Goal: Task Accomplishment & Management: Use online tool/utility

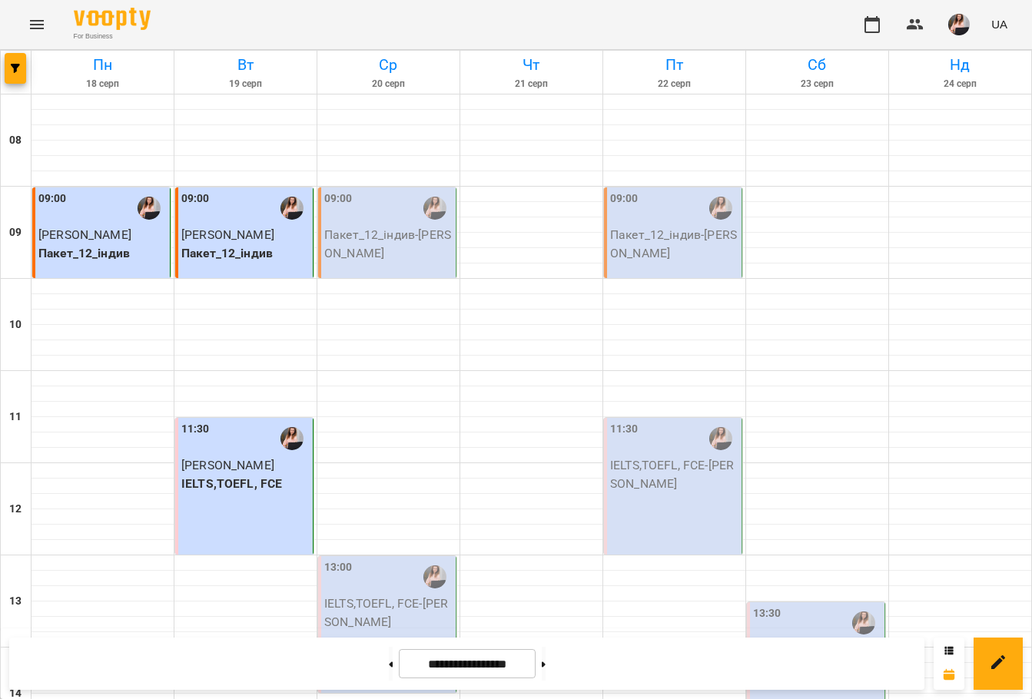
click at [410, 235] on p "Пакет_12_індив - [PERSON_NAME]" at bounding box center [388, 244] width 128 height 36
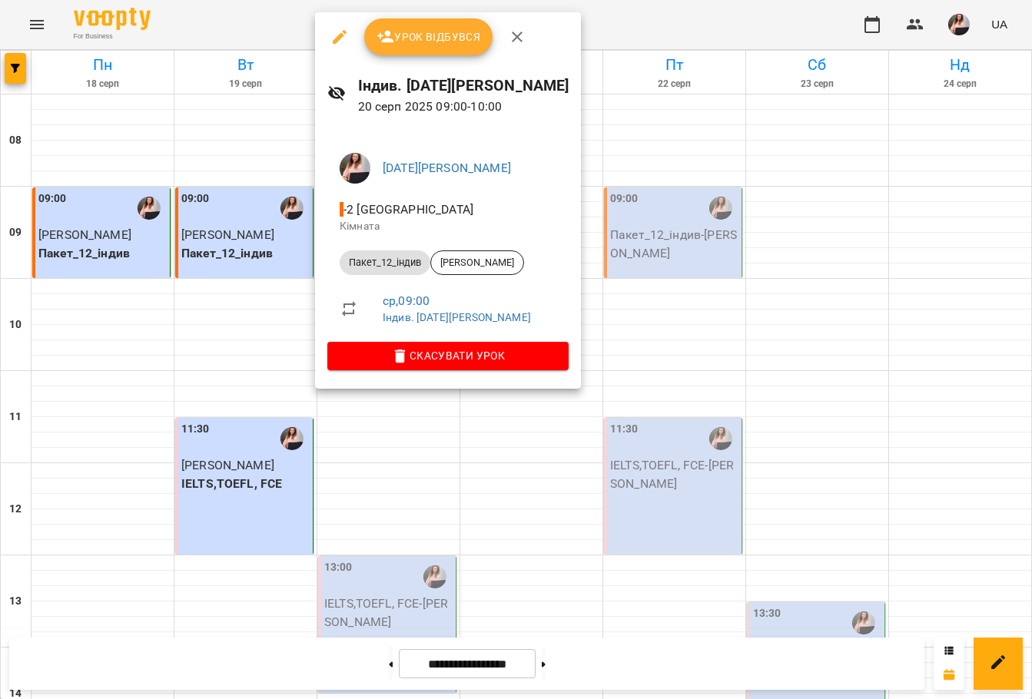
click at [455, 38] on span "Урок відбувся" at bounding box center [429, 37] width 105 height 18
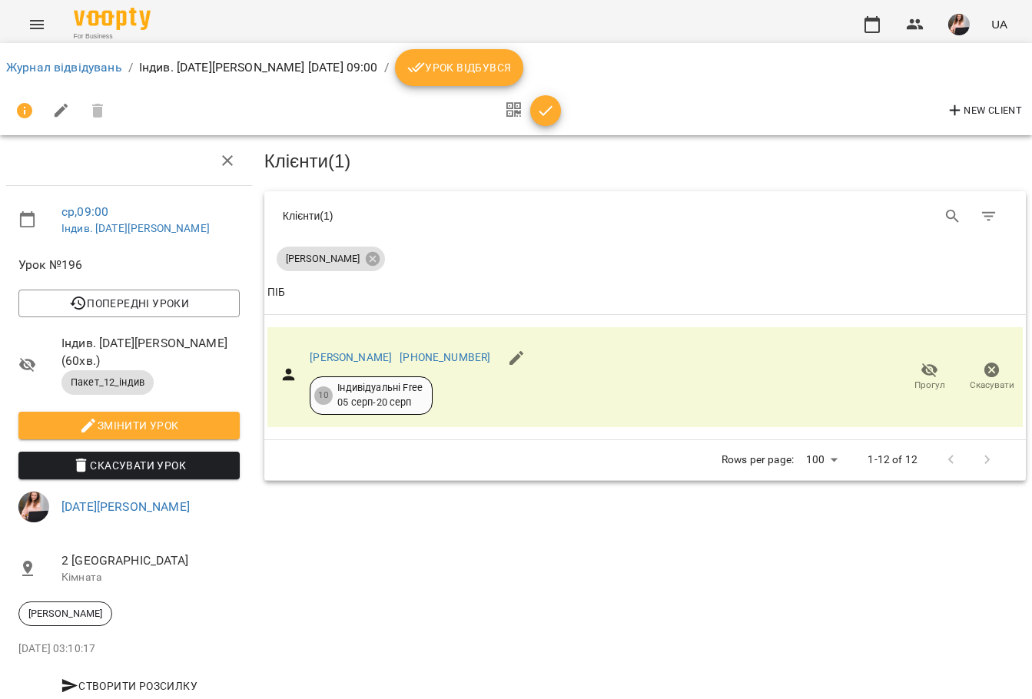
click at [512, 65] on span "Урок відбувся" at bounding box center [459, 67] width 105 height 18
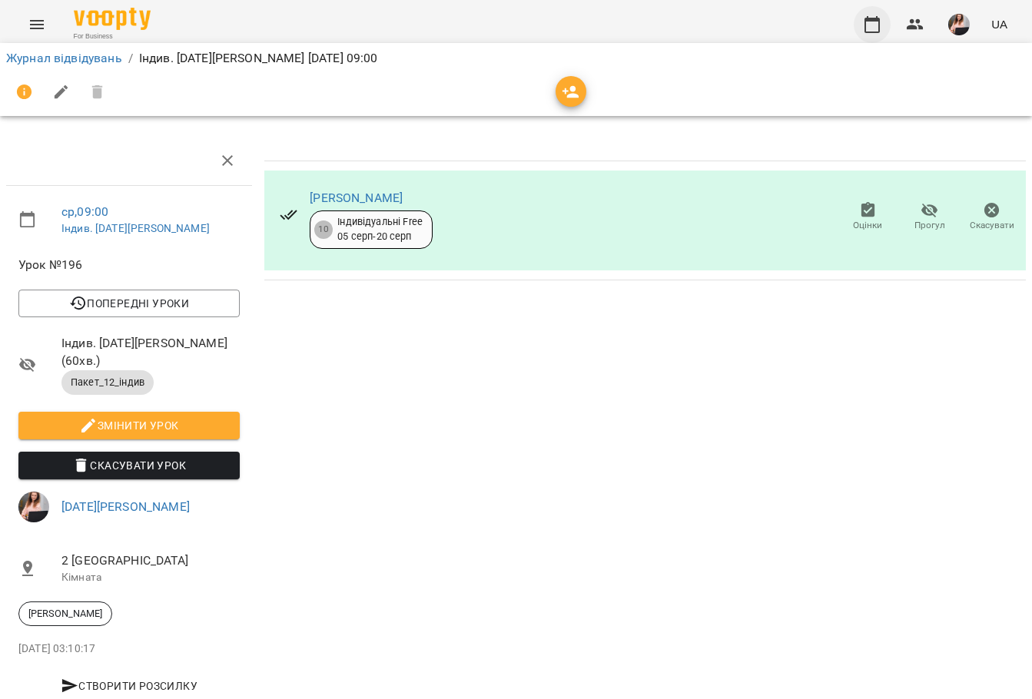
click at [877, 33] on icon "button" at bounding box center [872, 24] width 18 height 18
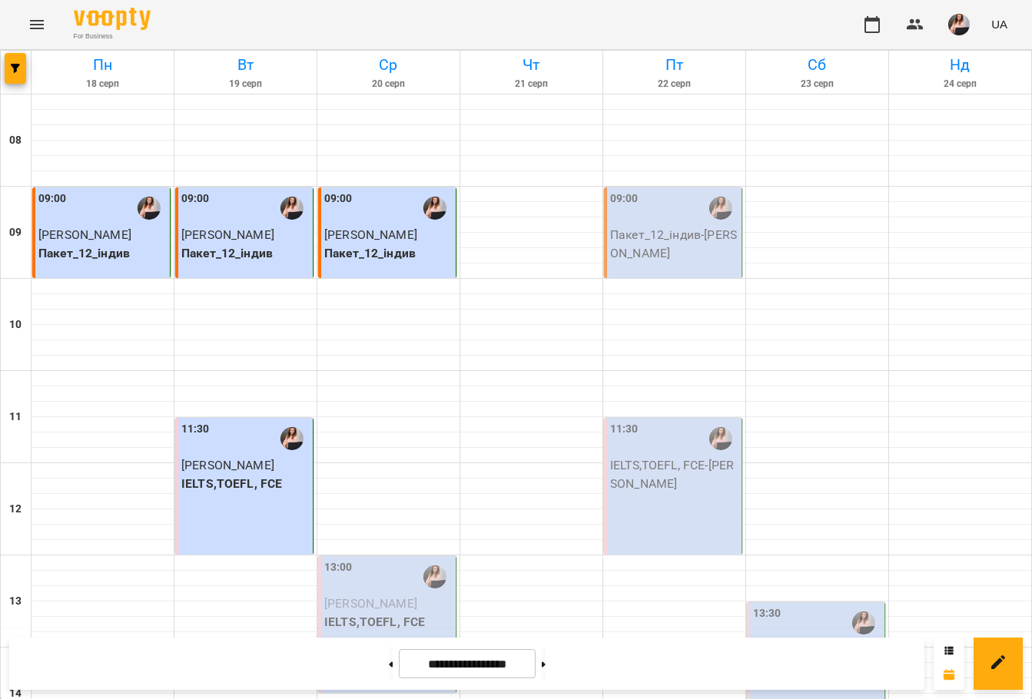
scroll to position [307, 0]
click at [374, 613] on p "IELTS,TOEFL, FCE" at bounding box center [388, 622] width 128 height 18
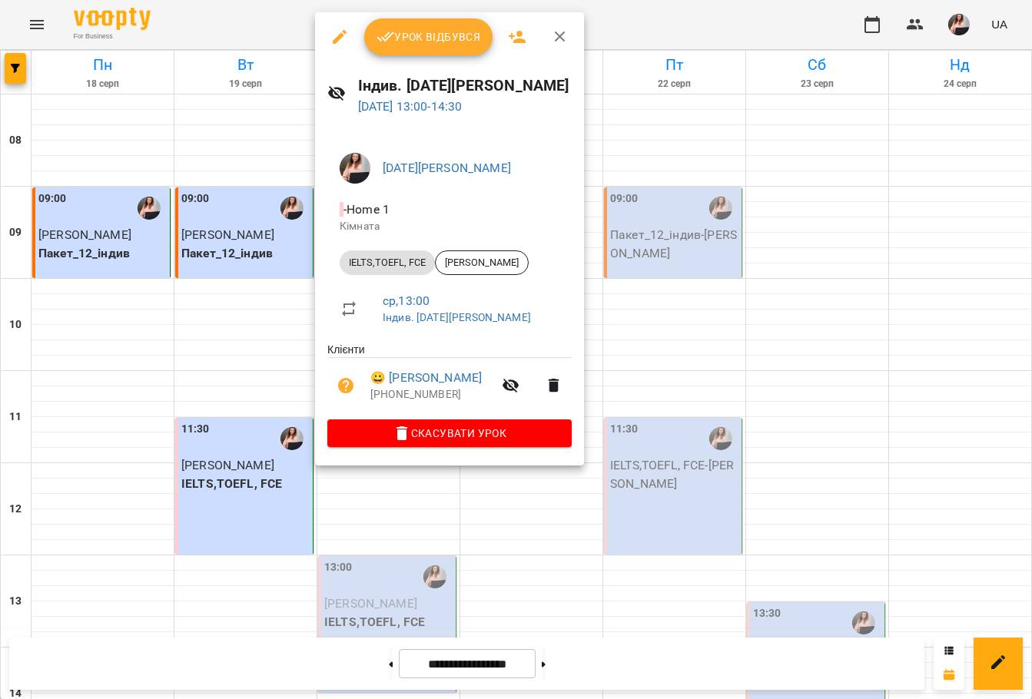
click at [440, 37] on span "Урок відбувся" at bounding box center [429, 37] width 105 height 18
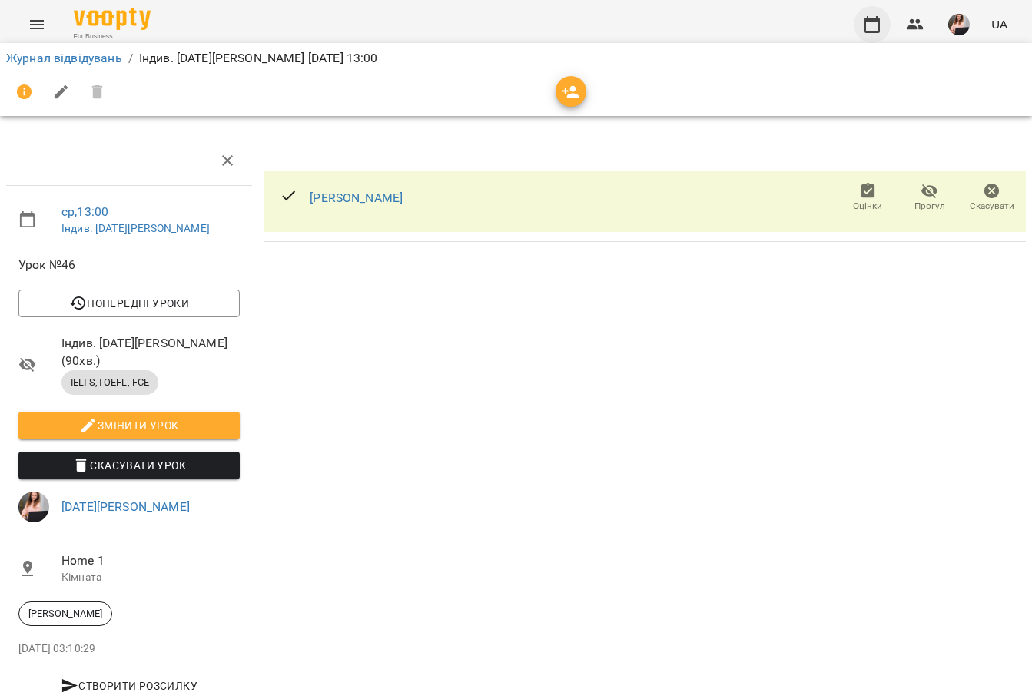
click at [872, 28] on icon "button" at bounding box center [872, 24] width 18 height 18
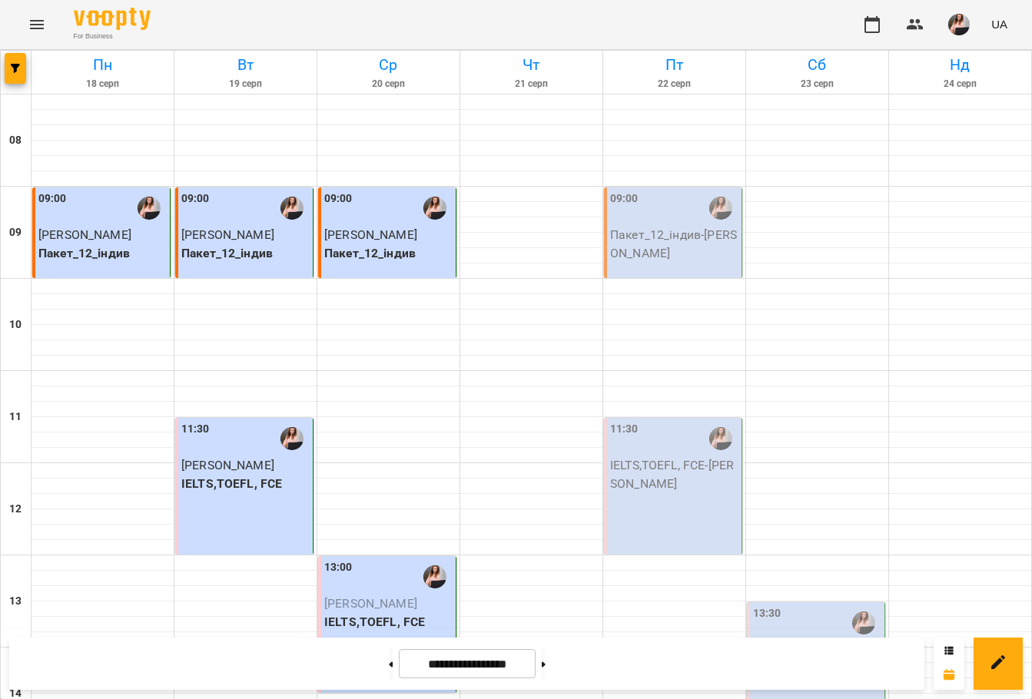
scroll to position [154, 0]
click at [957, 25] on img "button" at bounding box center [959, 25] width 22 height 22
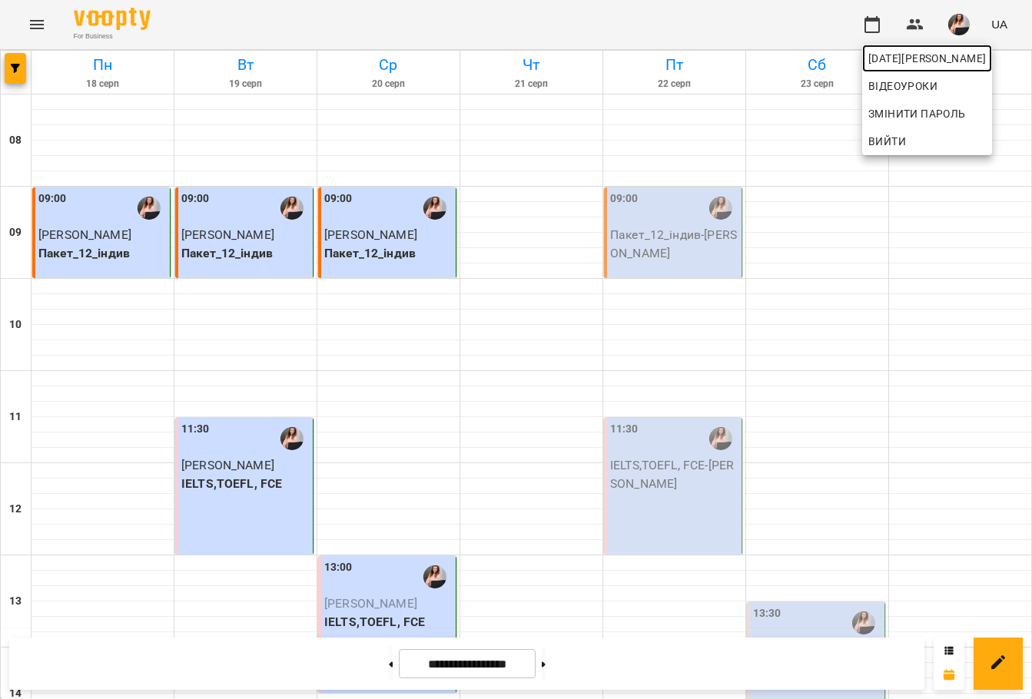
click at [948, 53] on span "[DATE][PERSON_NAME]" at bounding box center [927, 58] width 118 height 18
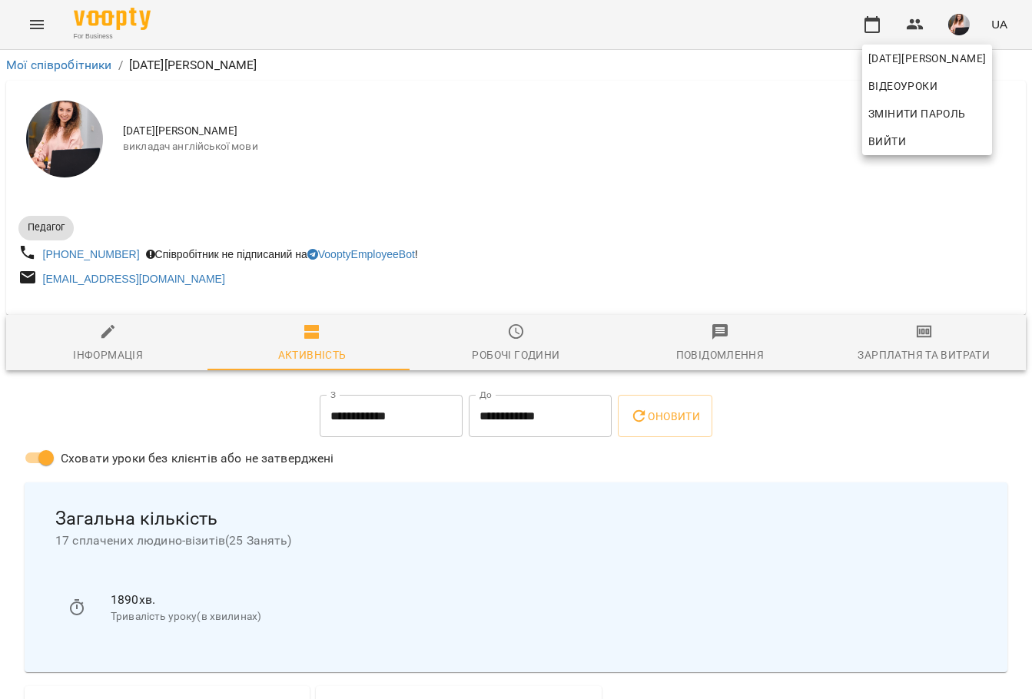
click at [914, 337] on div at bounding box center [516, 349] width 1032 height 699
click at [918, 335] on icon "button" at bounding box center [923, 332] width 11 height 6
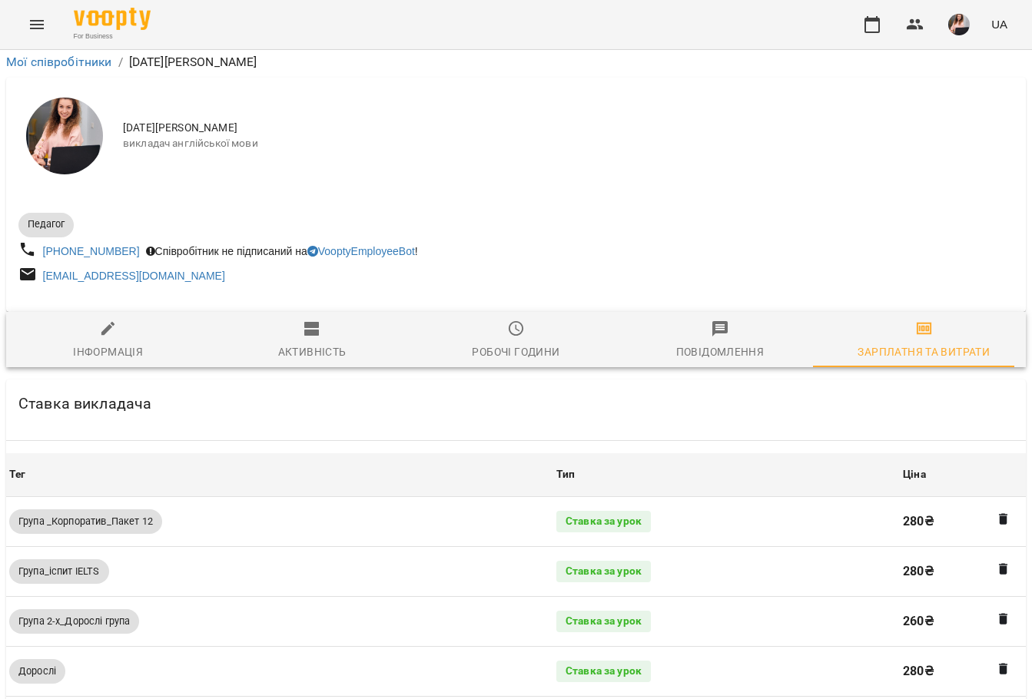
scroll to position [957, 0]
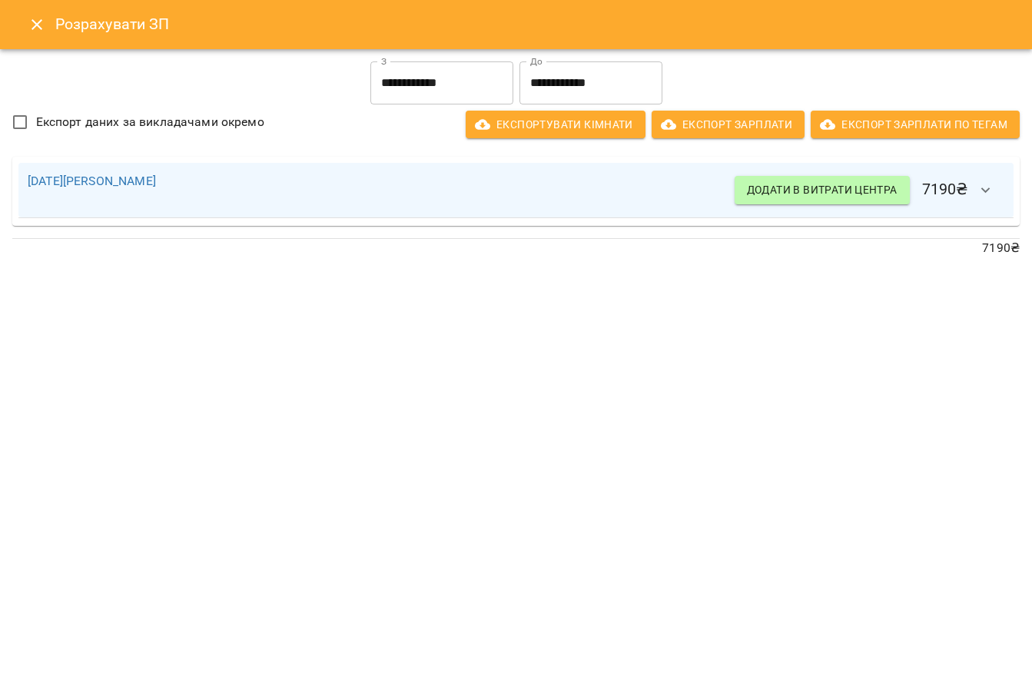
click at [32, 25] on icon "Close" at bounding box center [37, 24] width 18 height 18
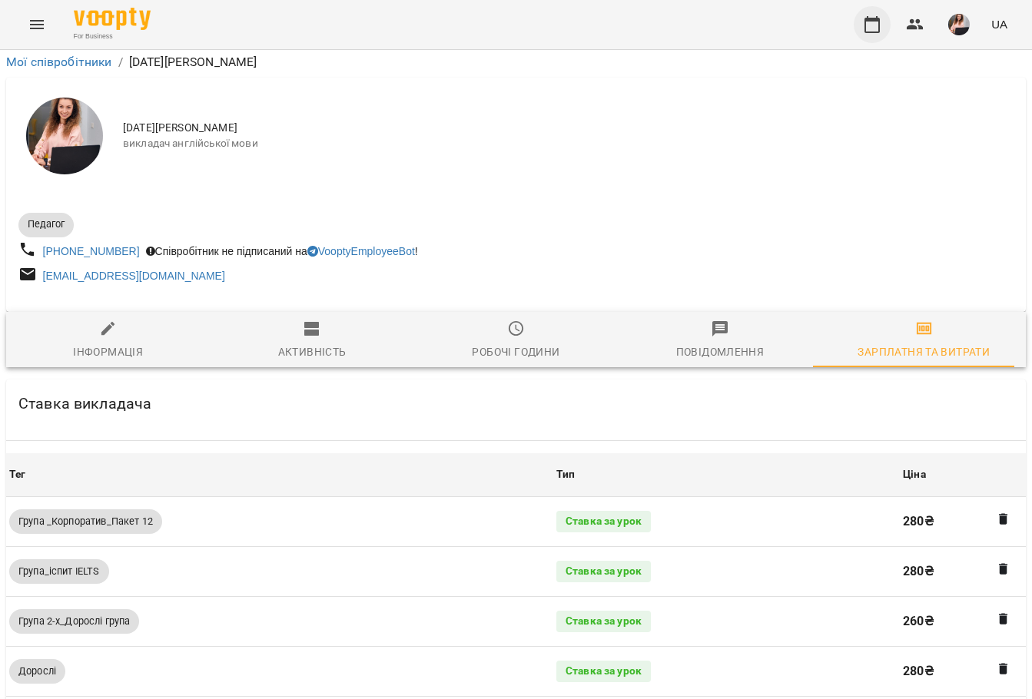
click at [864, 18] on icon "button" at bounding box center [872, 24] width 18 height 18
